Goal: Check status: Check status

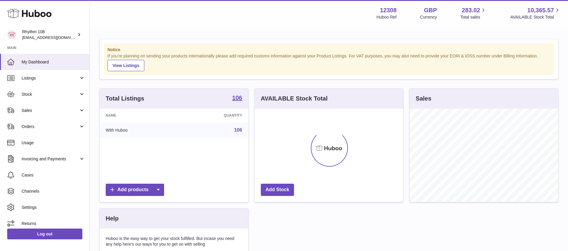
scroll to position [93, 148]
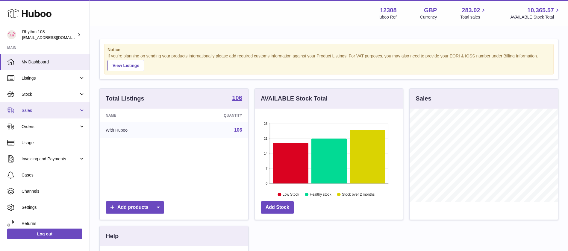
drag, startPoint x: 40, startPoint y: 108, endPoint x: 40, endPoint y: 134, distance: 26.4
click at [40, 108] on span "Sales" at bounding box center [50, 111] width 57 height 6
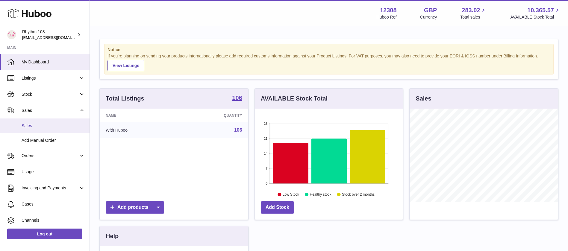
click at [40, 129] on link "Sales" at bounding box center [45, 126] width 90 height 15
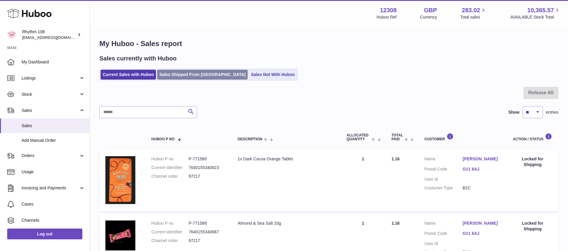
click at [186, 76] on link "Sales Shipped From [GEOGRAPHIC_DATA]" at bounding box center [202, 75] width 90 height 10
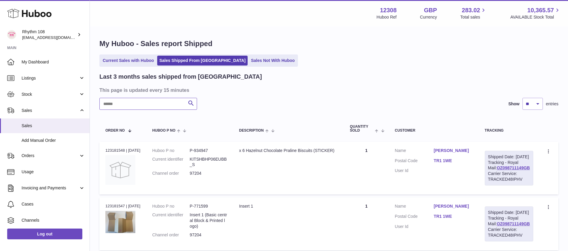
click at [156, 103] on input "text" at bounding box center [148, 104] width 98 height 12
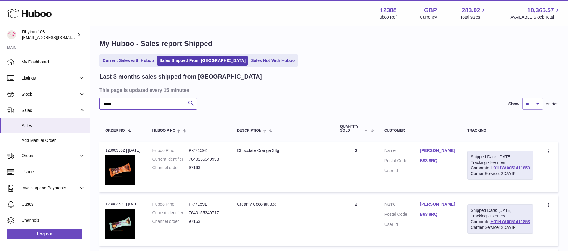
type input "*****"
click at [520, 170] on link "H01HYA0051411853" at bounding box center [510, 168] width 40 height 5
